Goal: Find specific page/section: Find specific page/section

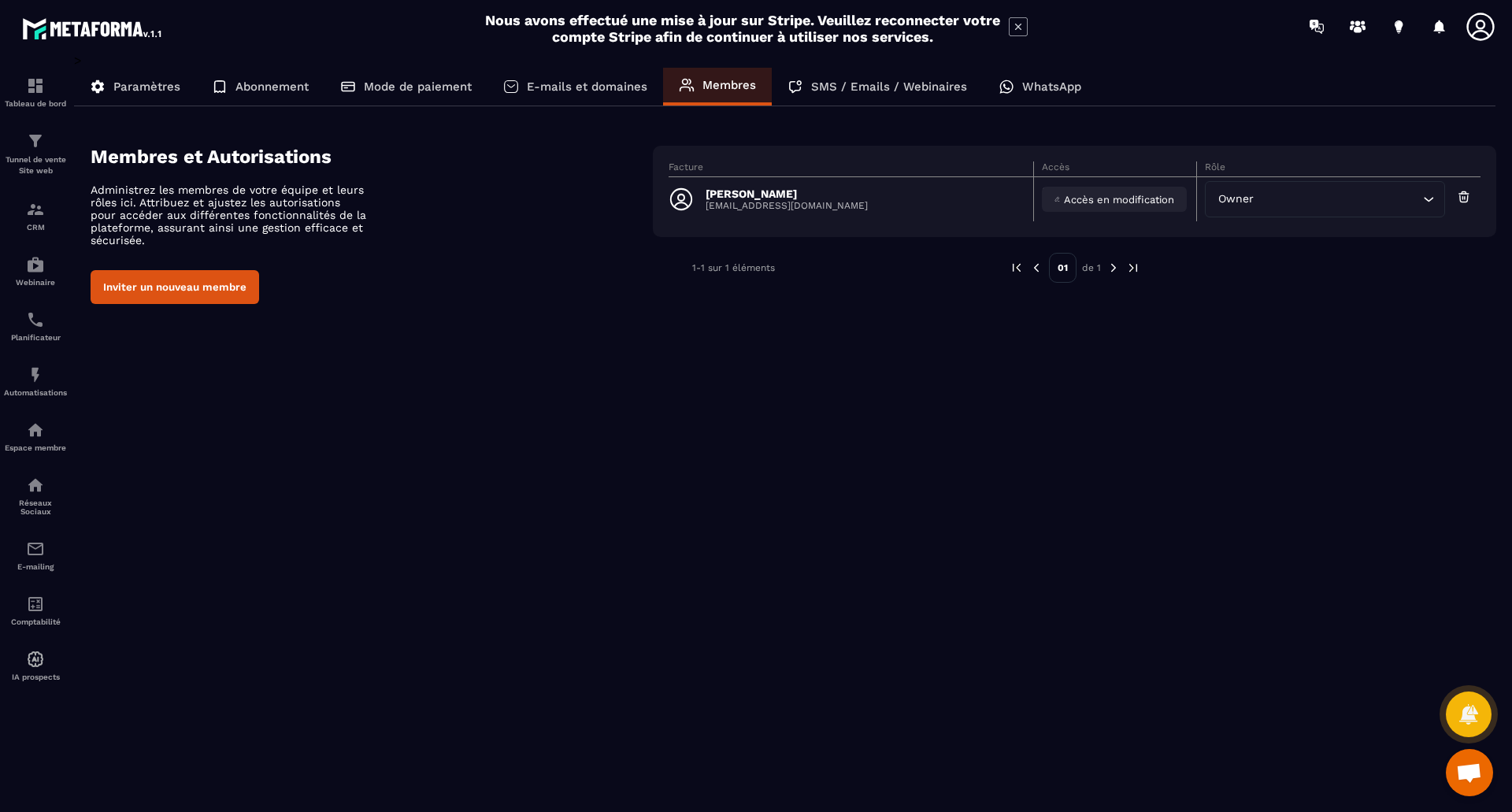
click at [1054, 197] on div "Accès en modification" at bounding box center [1114, 199] width 144 height 26
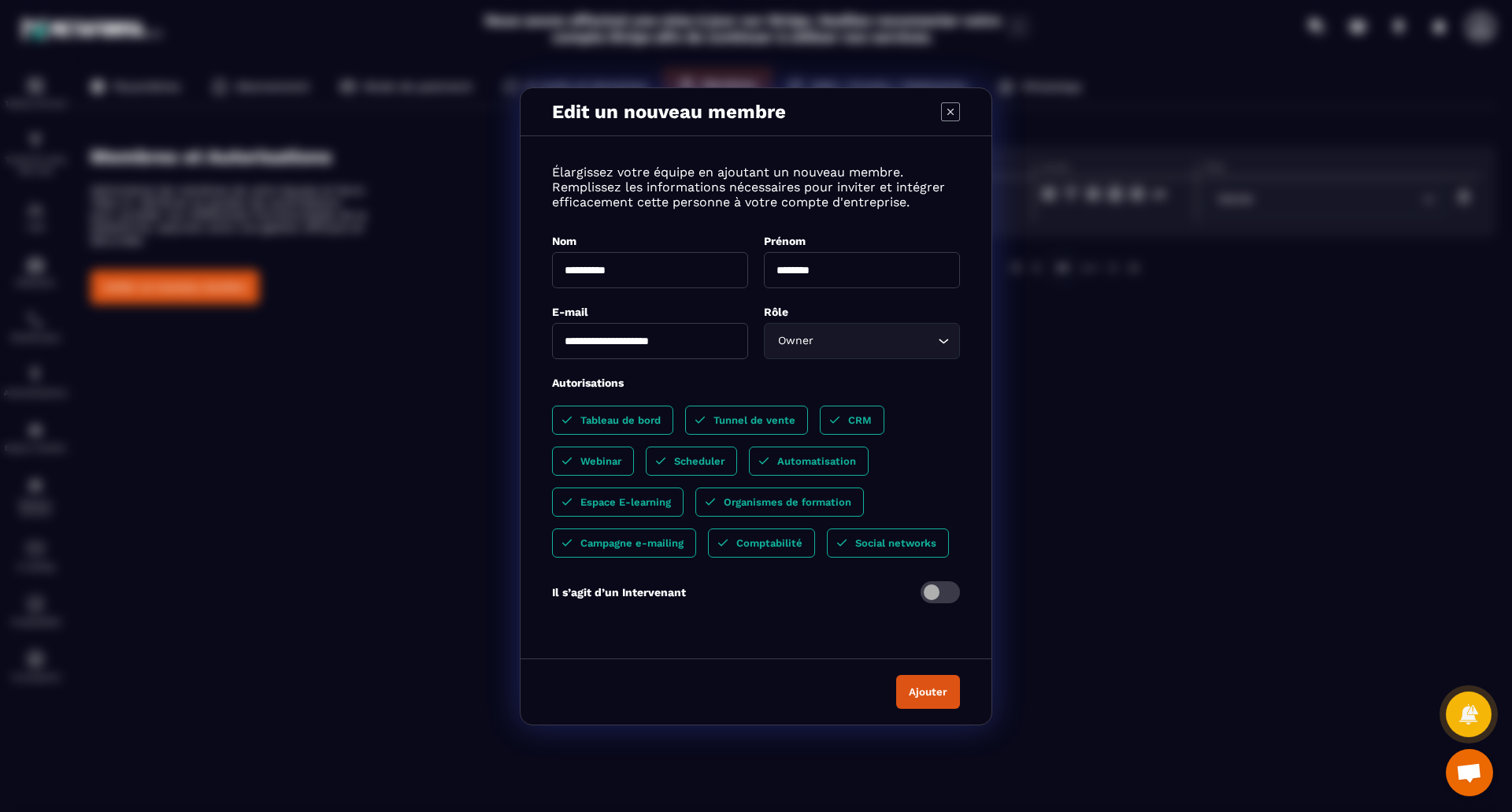
click at [947, 111] on icon "Modal window" at bounding box center [951, 112] width 19 height 19
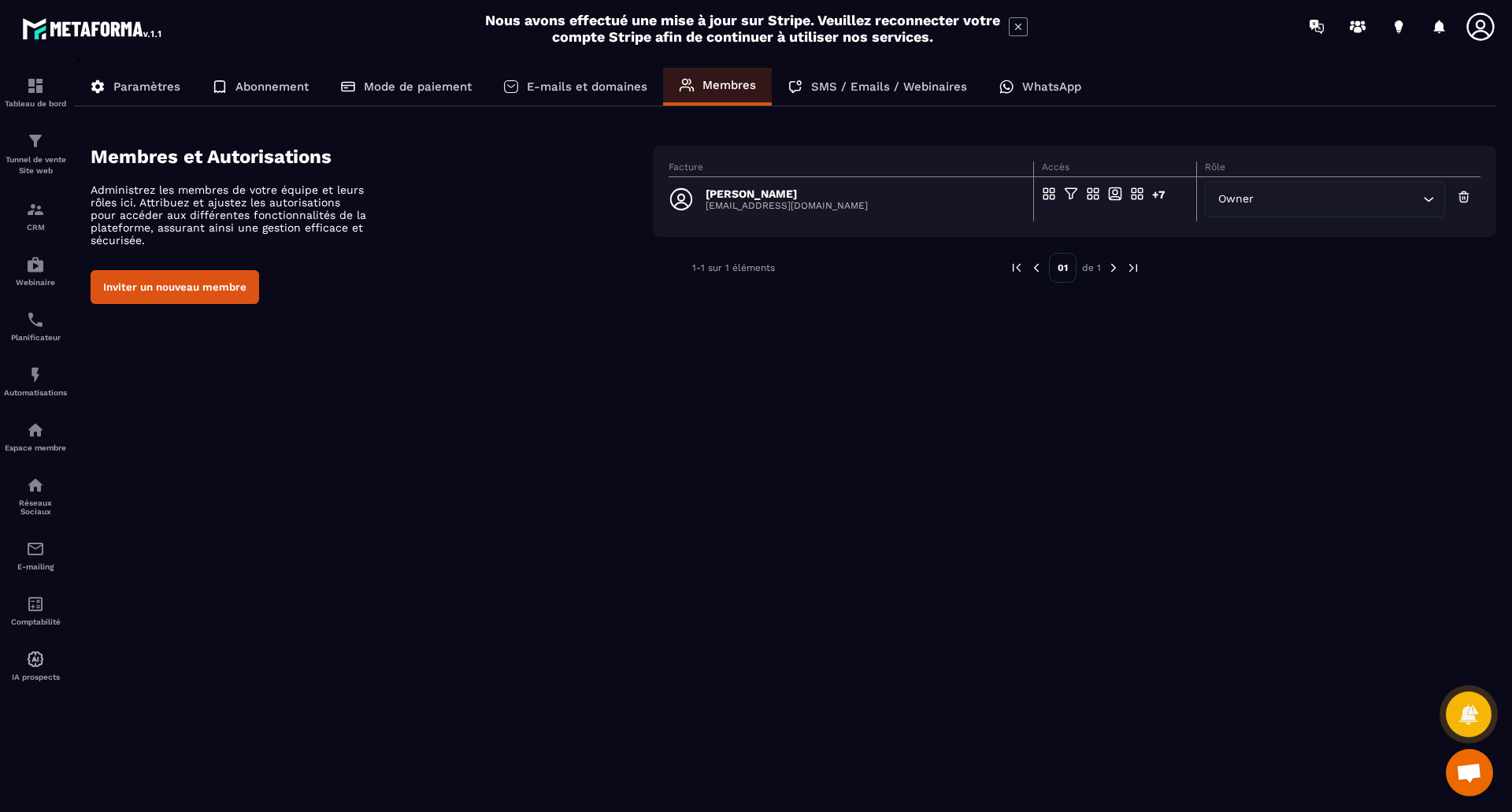
click at [1488, 26] on icon at bounding box center [1481, 27] width 31 height 31
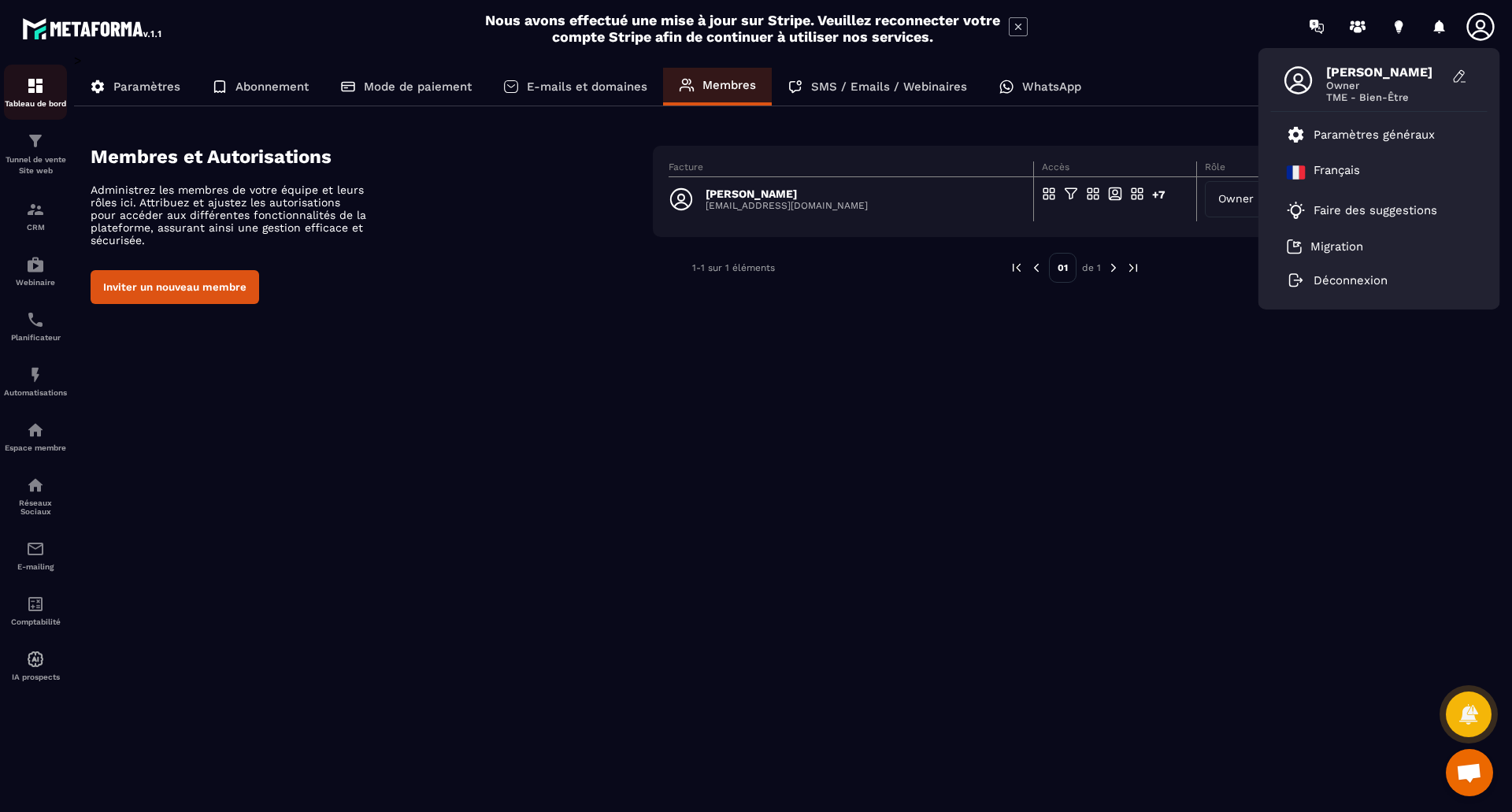
click at [37, 84] on img at bounding box center [35, 86] width 19 height 19
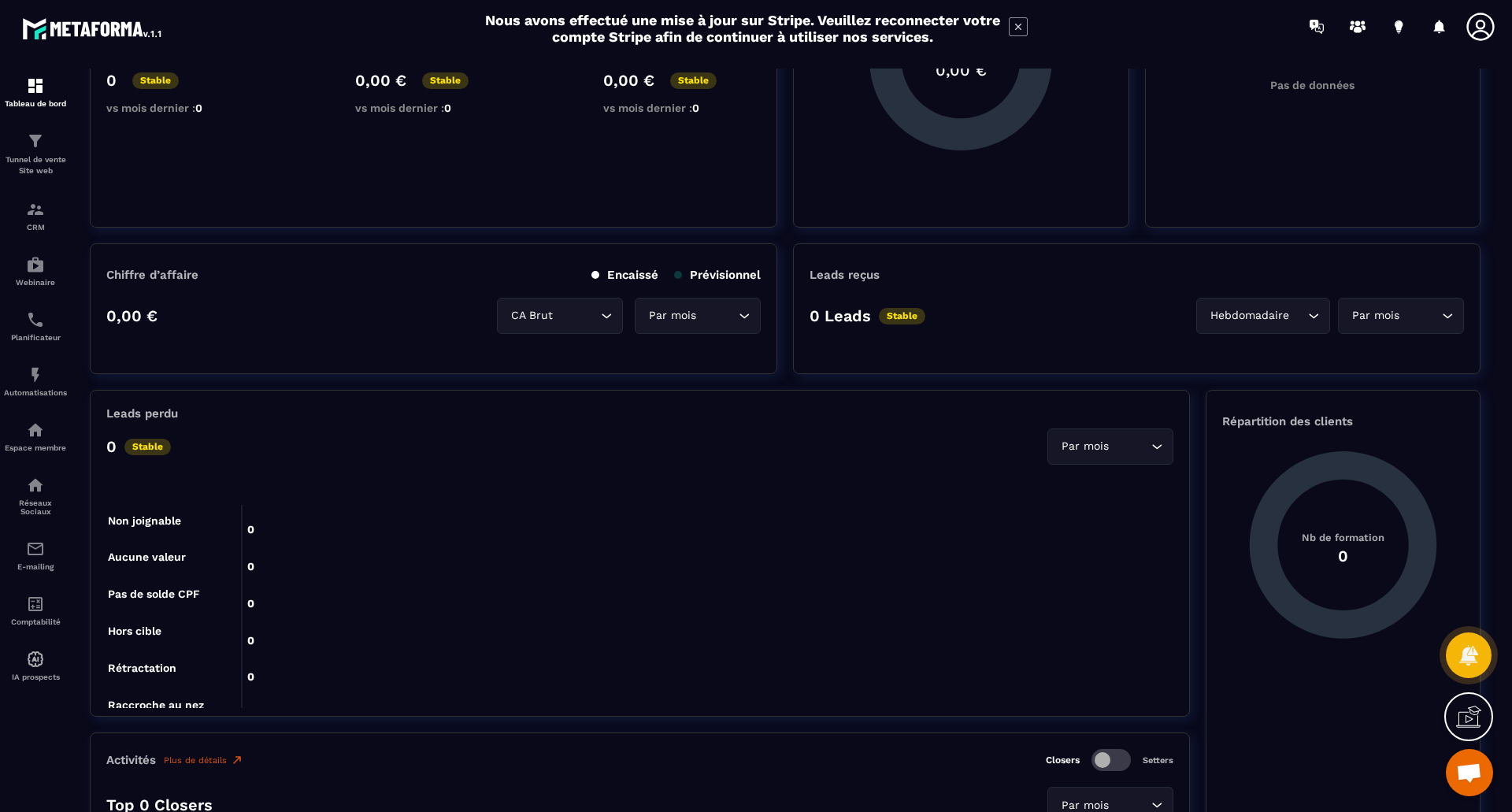
scroll to position [79, 0]
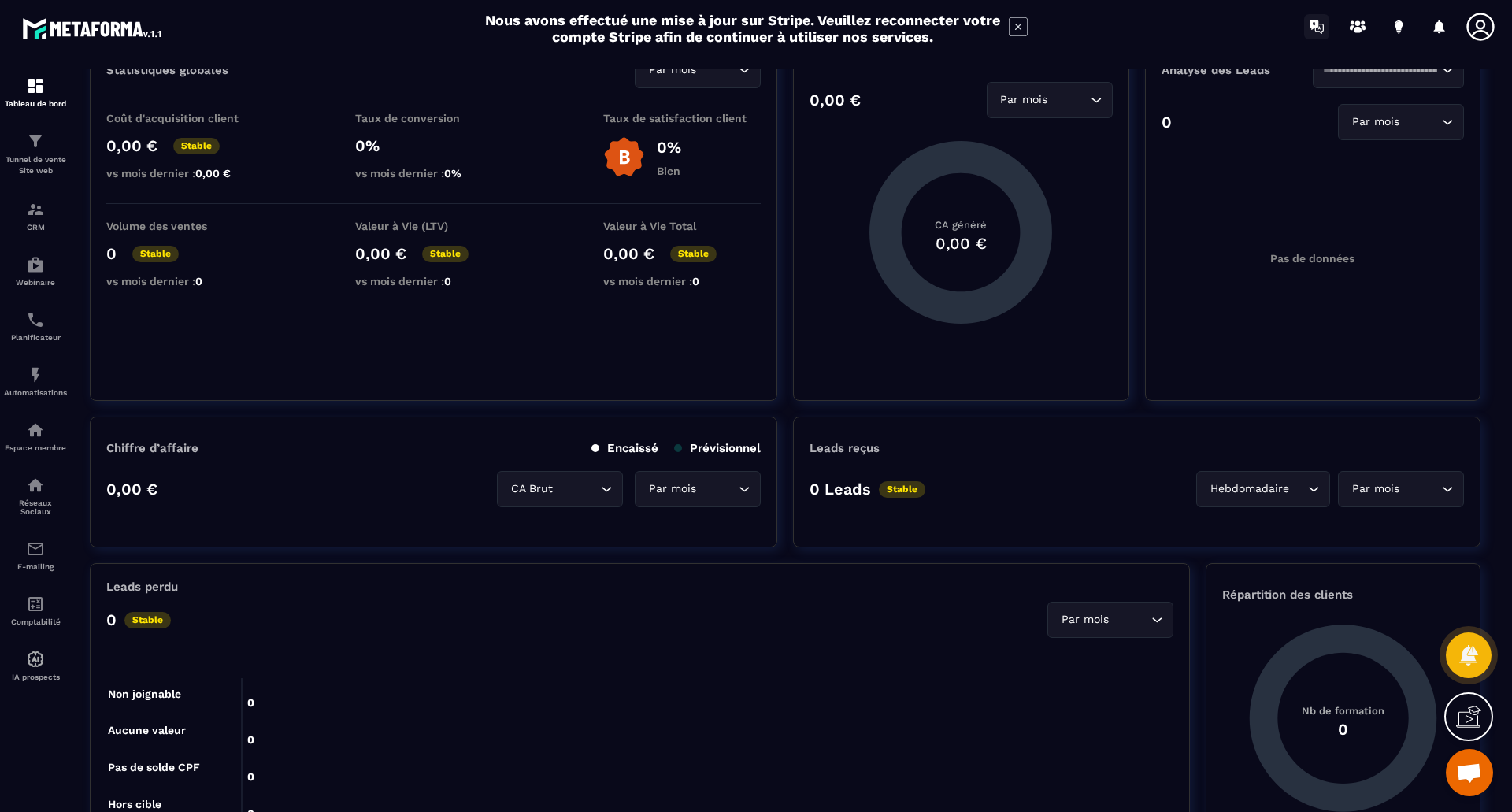
click at [1318, 28] on icon at bounding box center [1317, 27] width 26 height 26
click at [1358, 29] on icon at bounding box center [1358, 29] width 8 height 6
click at [1400, 21] on icon at bounding box center [1399, 25] width 8 height 10
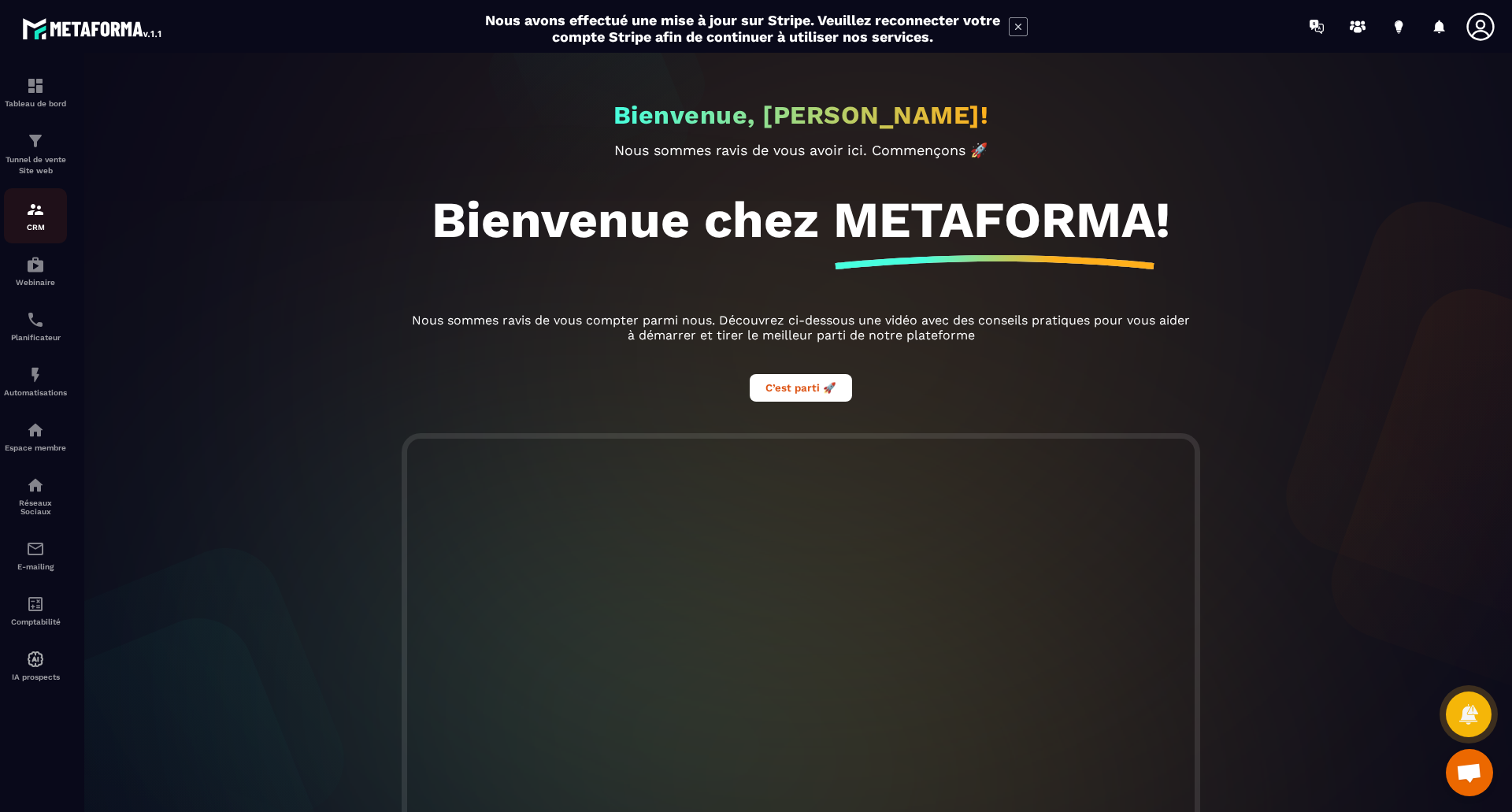
click at [32, 227] on p "CRM" at bounding box center [35, 227] width 63 height 8
